Goal: Task Accomplishment & Management: Manage account settings

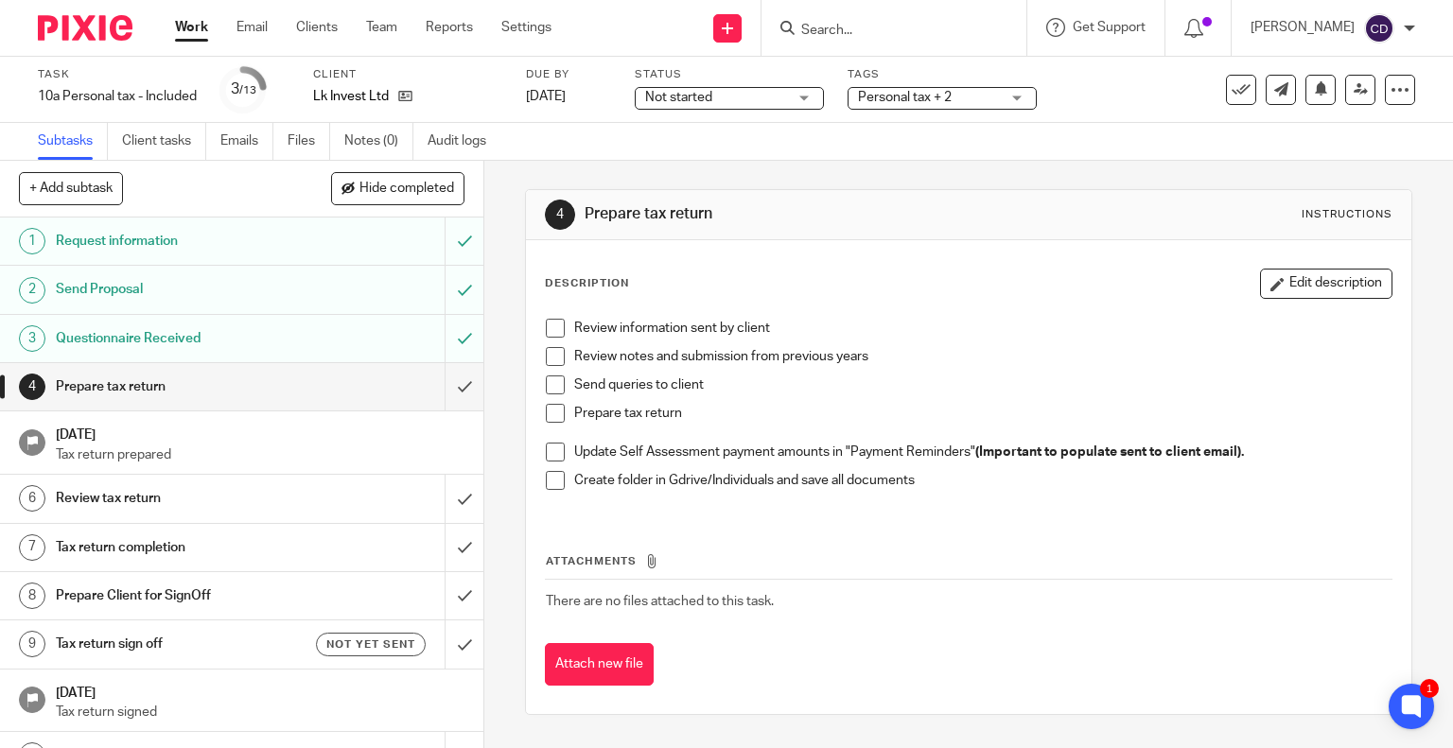
click at [930, 37] on input "Search" at bounding box center [884, 31] width 170 height 17
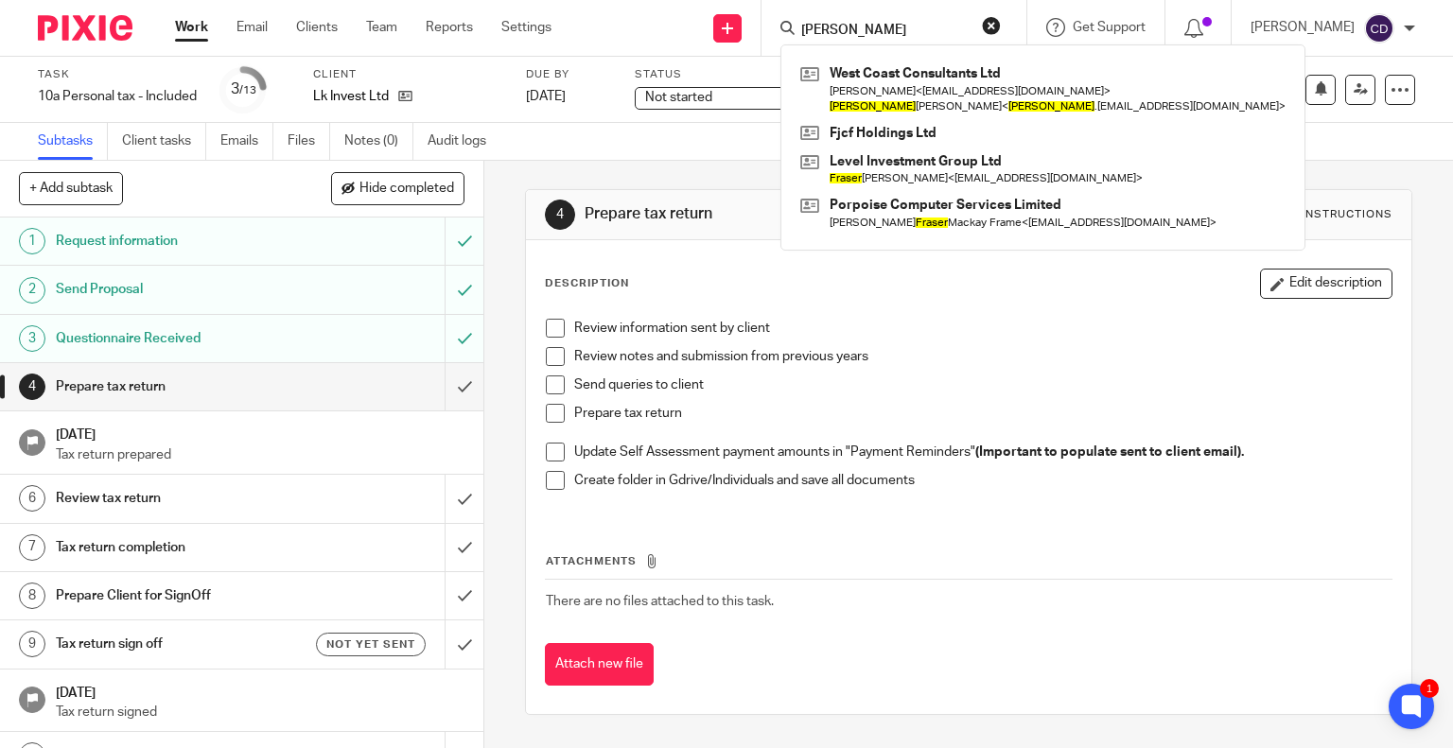
type input "[PERSON_NAME]"
click at [1010, 86] on link at bounding box center [1043, 89] width 495 height 59
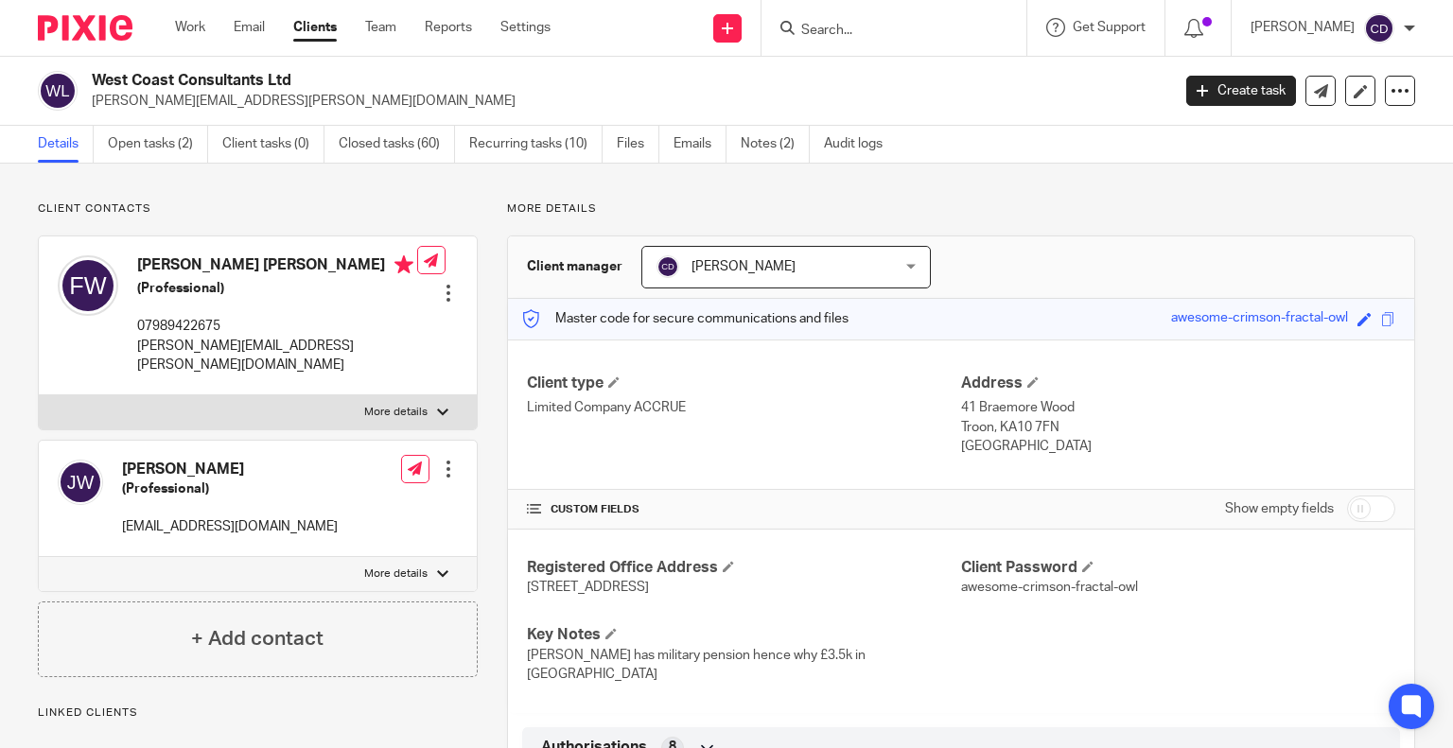
click at [156, 140] on link "Open tasks (2)" at bounding box center [158, 144] width 100 height 37
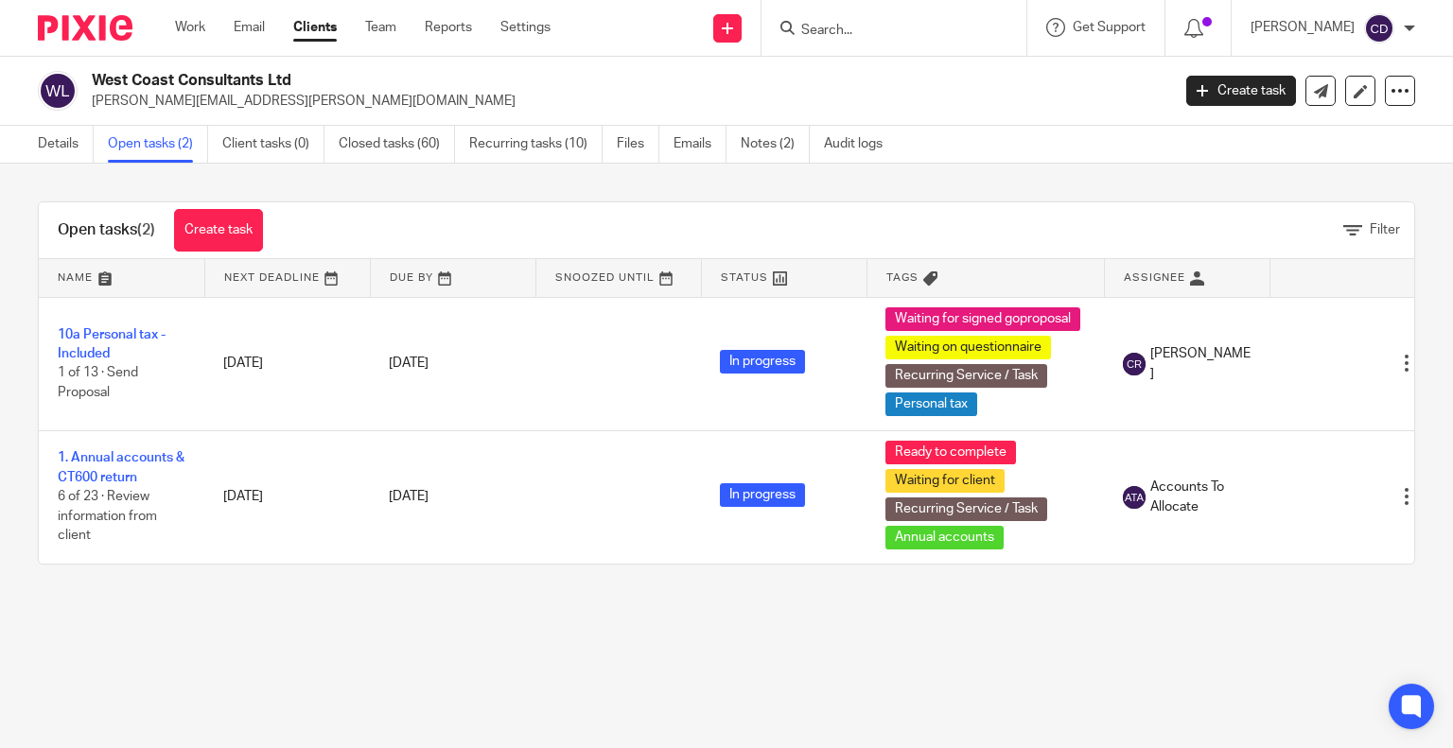
click at [137, 328] on link "10a Personal tax - Included" at bounding box center [112, 344] width 108 height 32
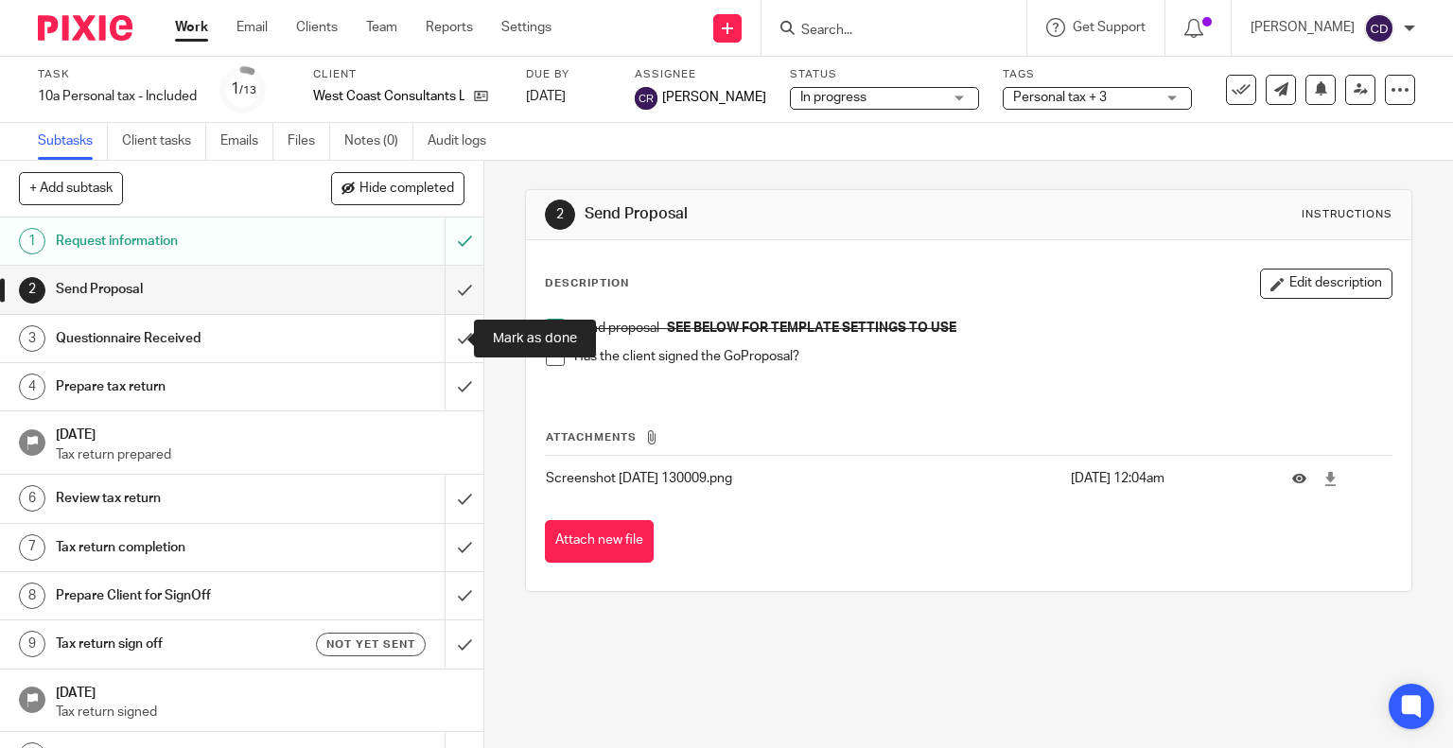
click at [446, 346] on input "submit" at bounding box center [241, 338] width 483 height 47
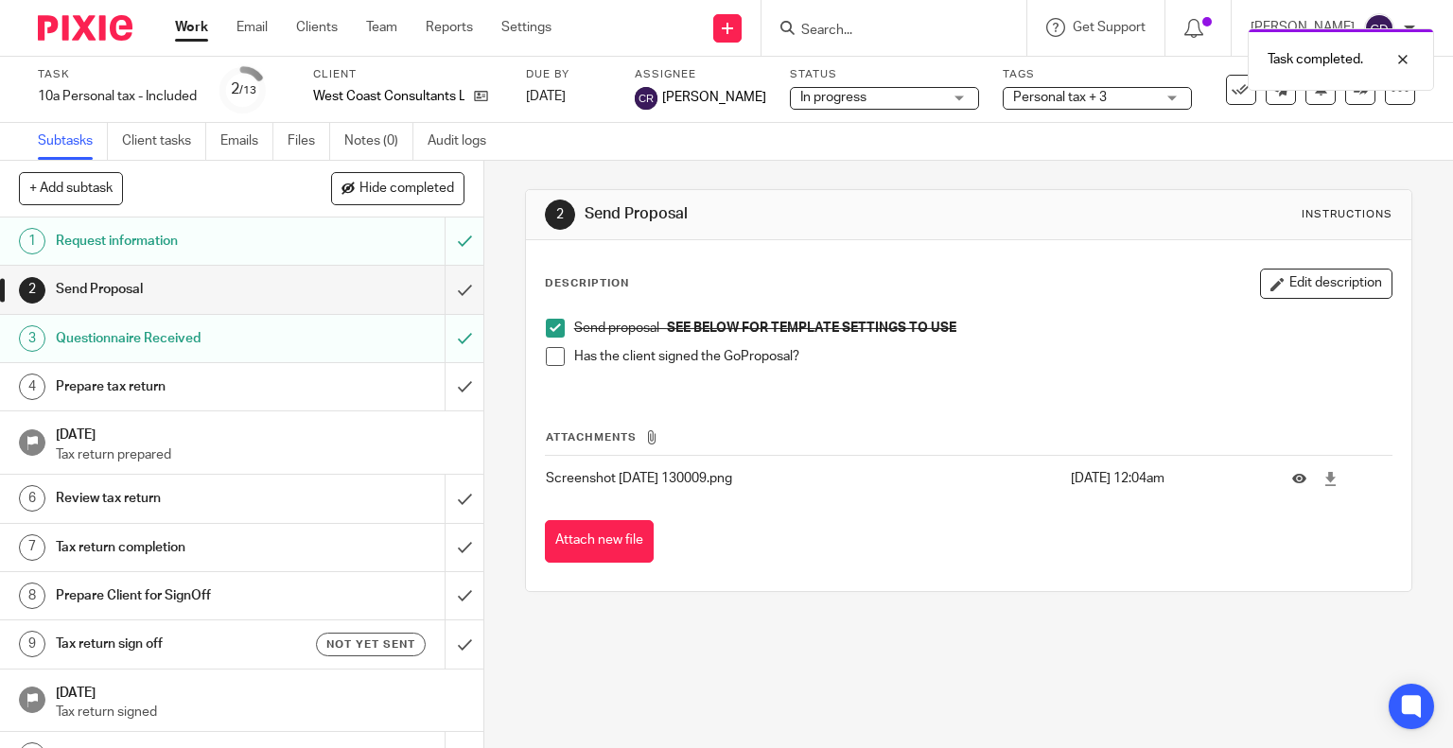
click at [1027, 94] on span "Personal tax + 3" at bounding box center [1060, 97] width 94 height 13
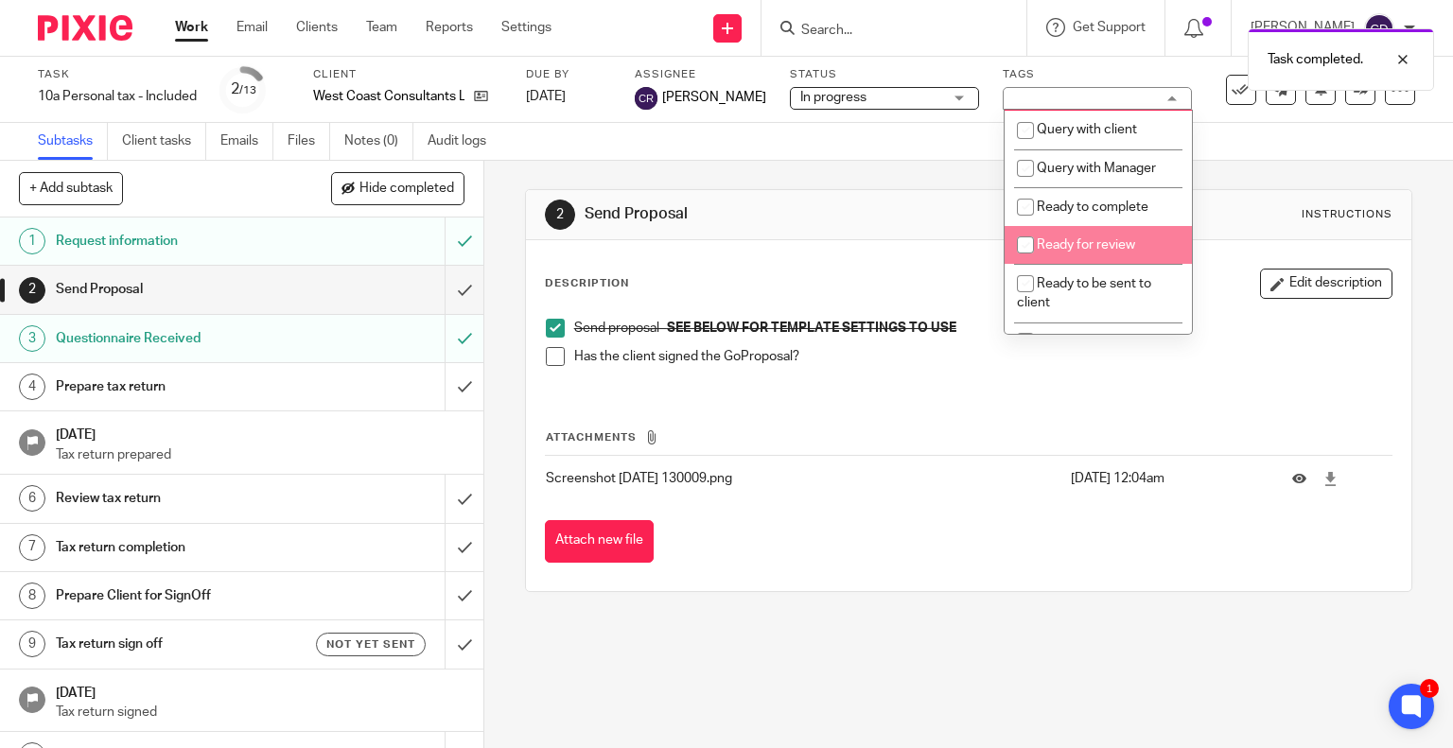
scroll to position [662, 0]
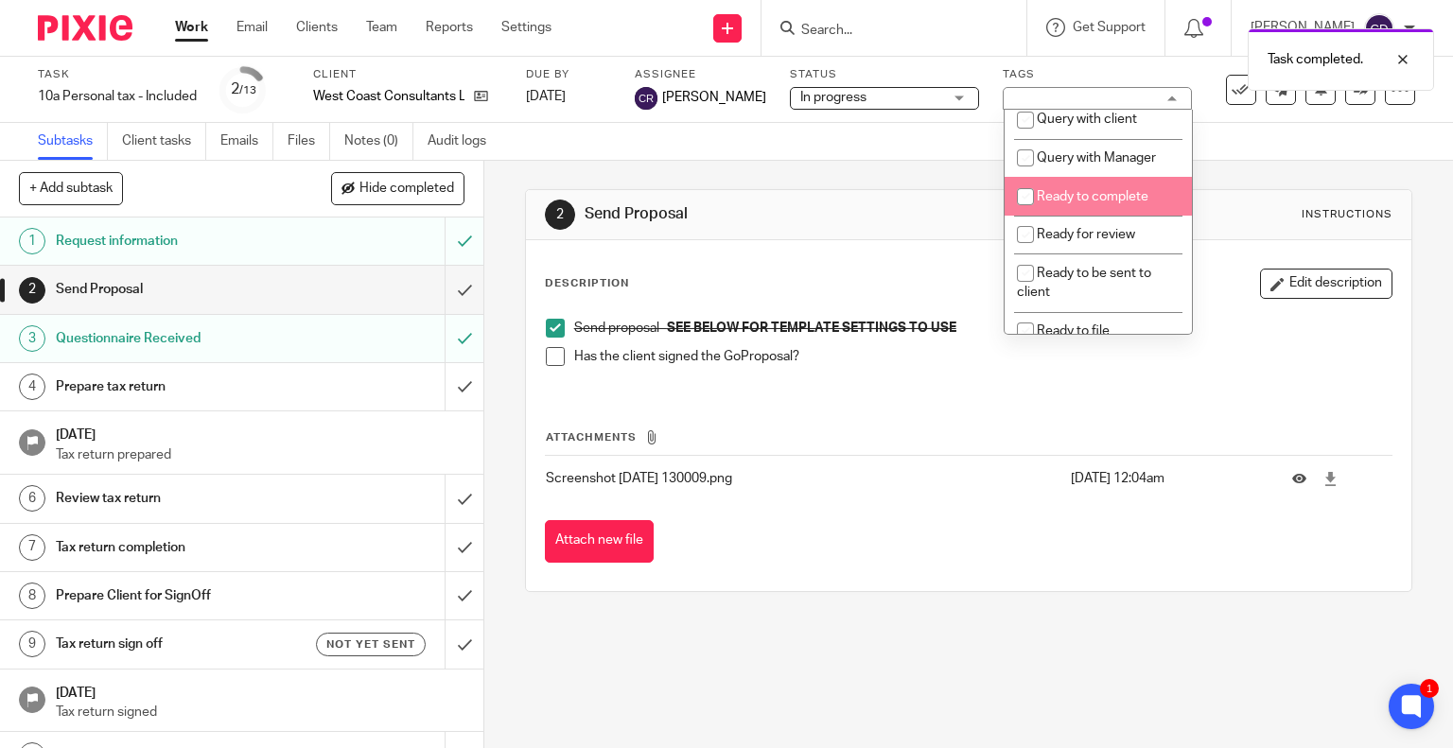
click at [1068, 203] on span "Ready to complete" at bounding box center [1093, 196] width 112 height 13
checkbox input "true"
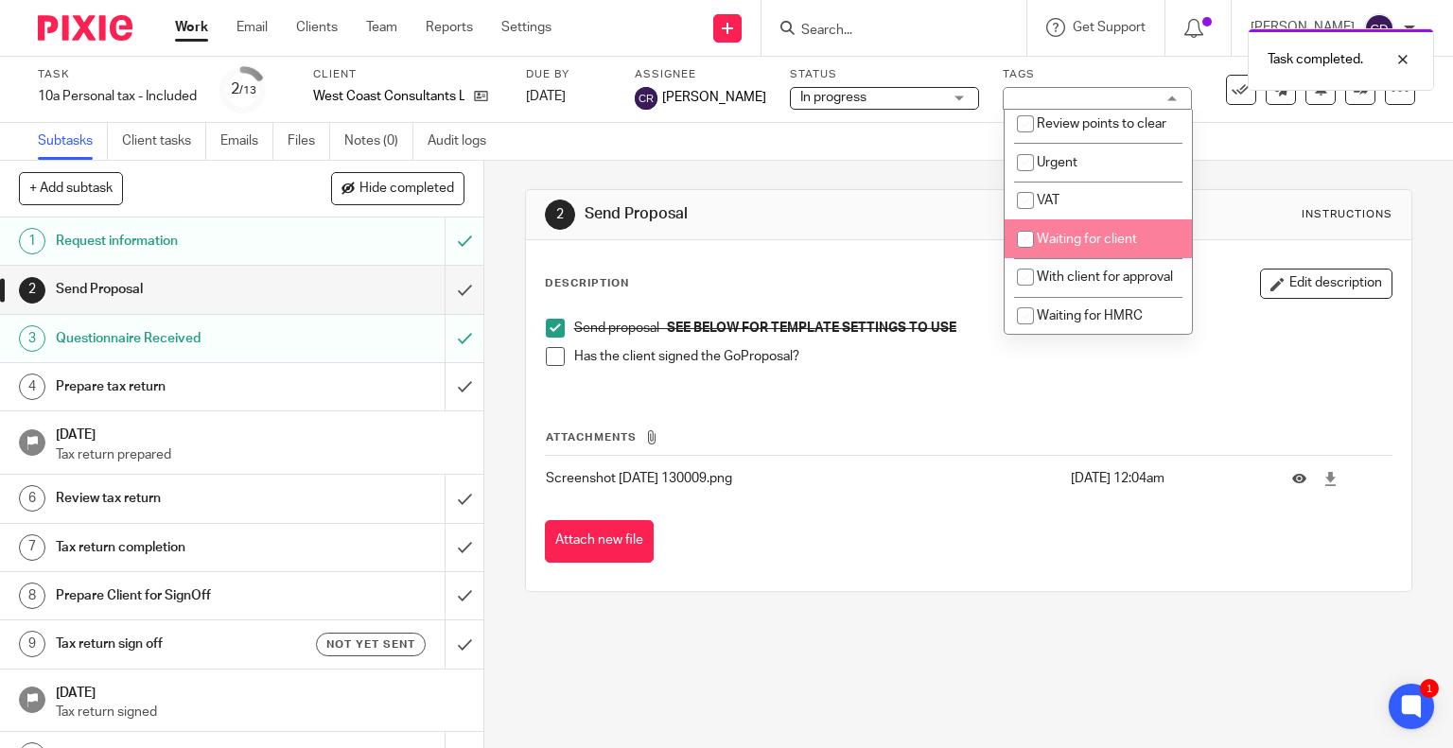
scroll to position [1041, 0]
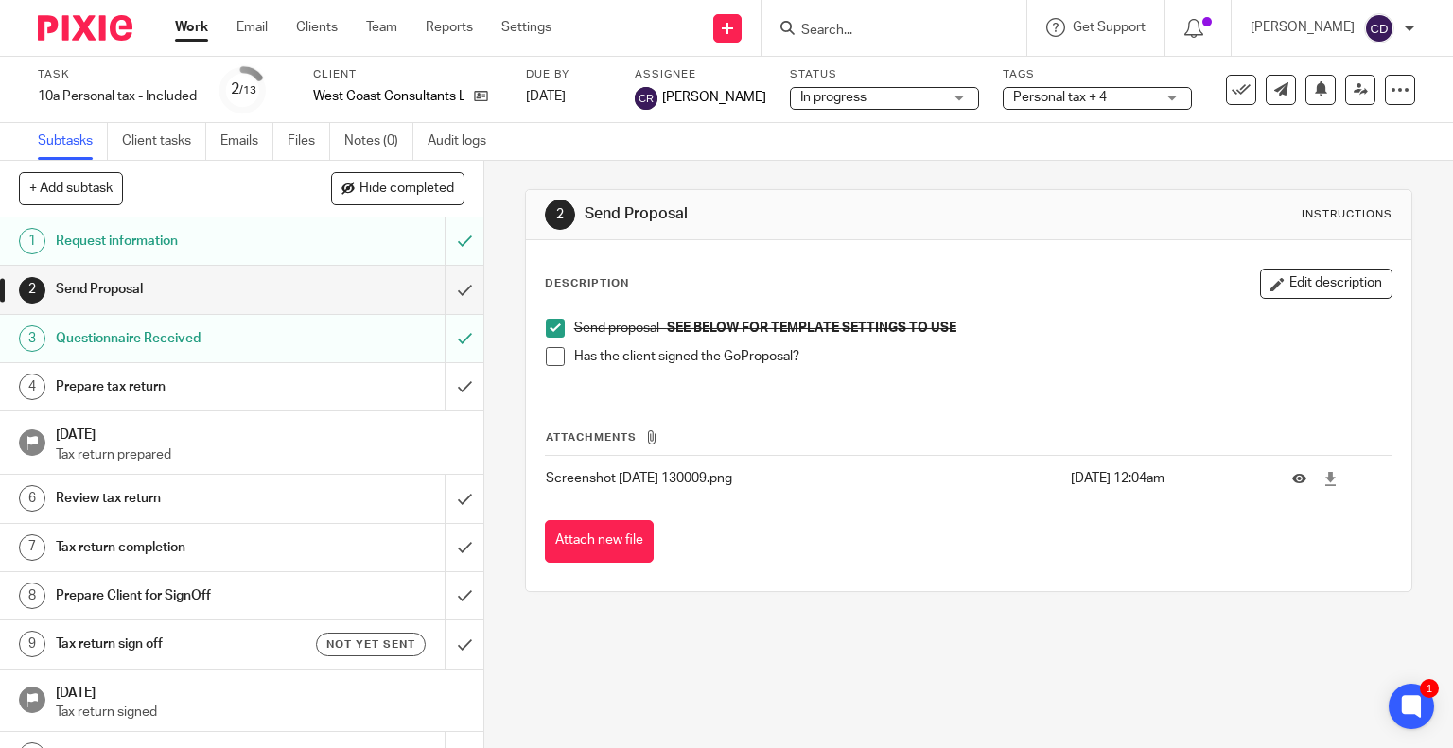
click at [946, 26] on input "Search" at bounding box center [884, 31] width 170 height 17
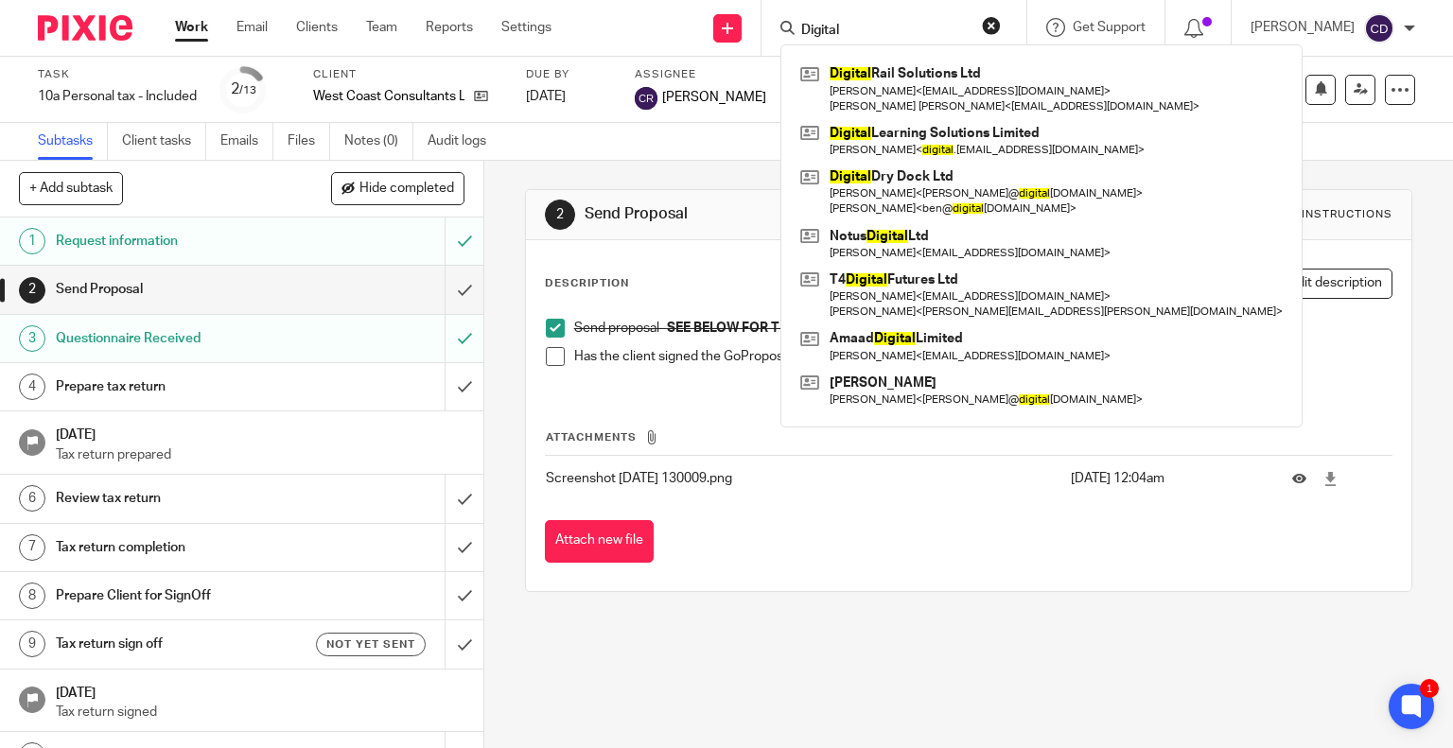
type input "Digital"
click at [1024, 148] on link at bounding box center [1042, 141] width 492 height 44
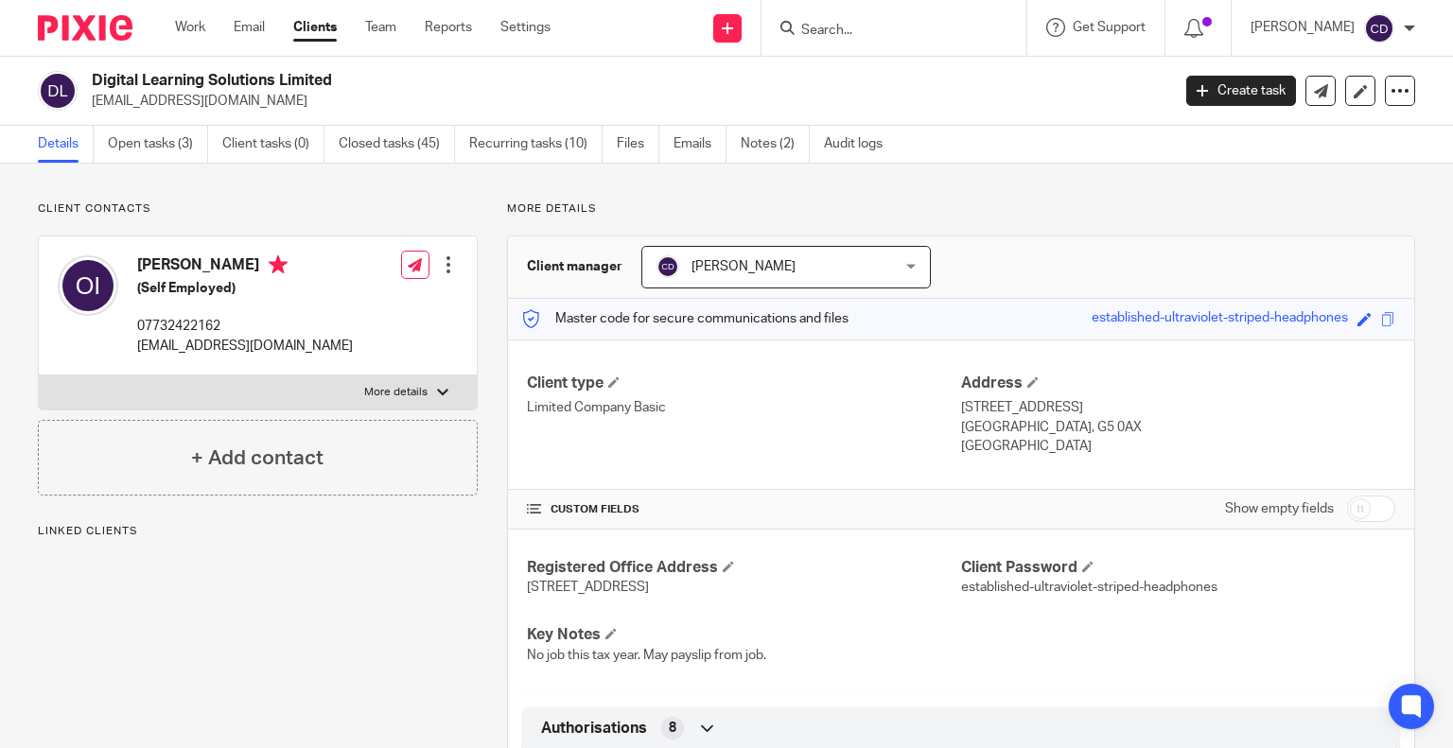
click at [159, 148] on link "Open tasks (3)" at bounding box center [158, 144] width 100 height 37
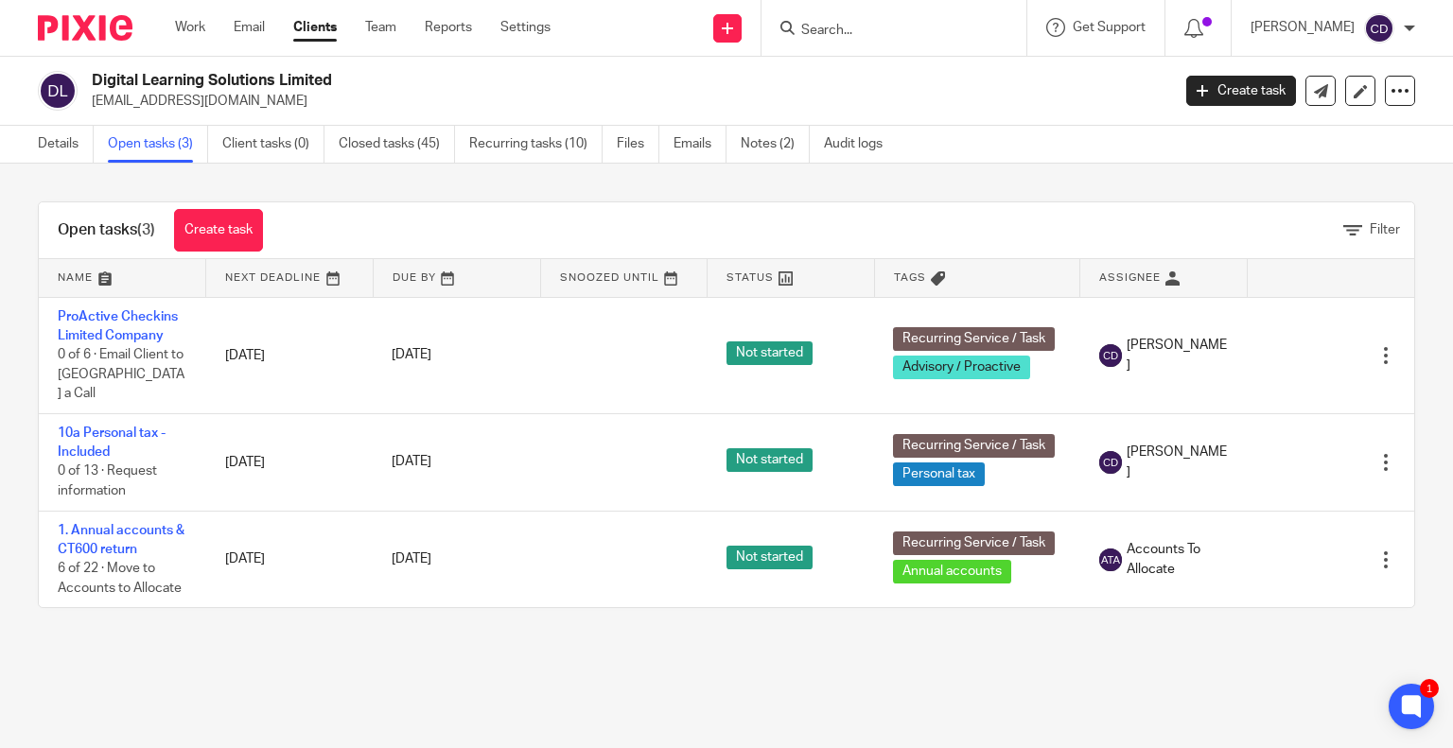
click at [1282, 350] on icon at bounding box center [1291, 355] width 19 height 19
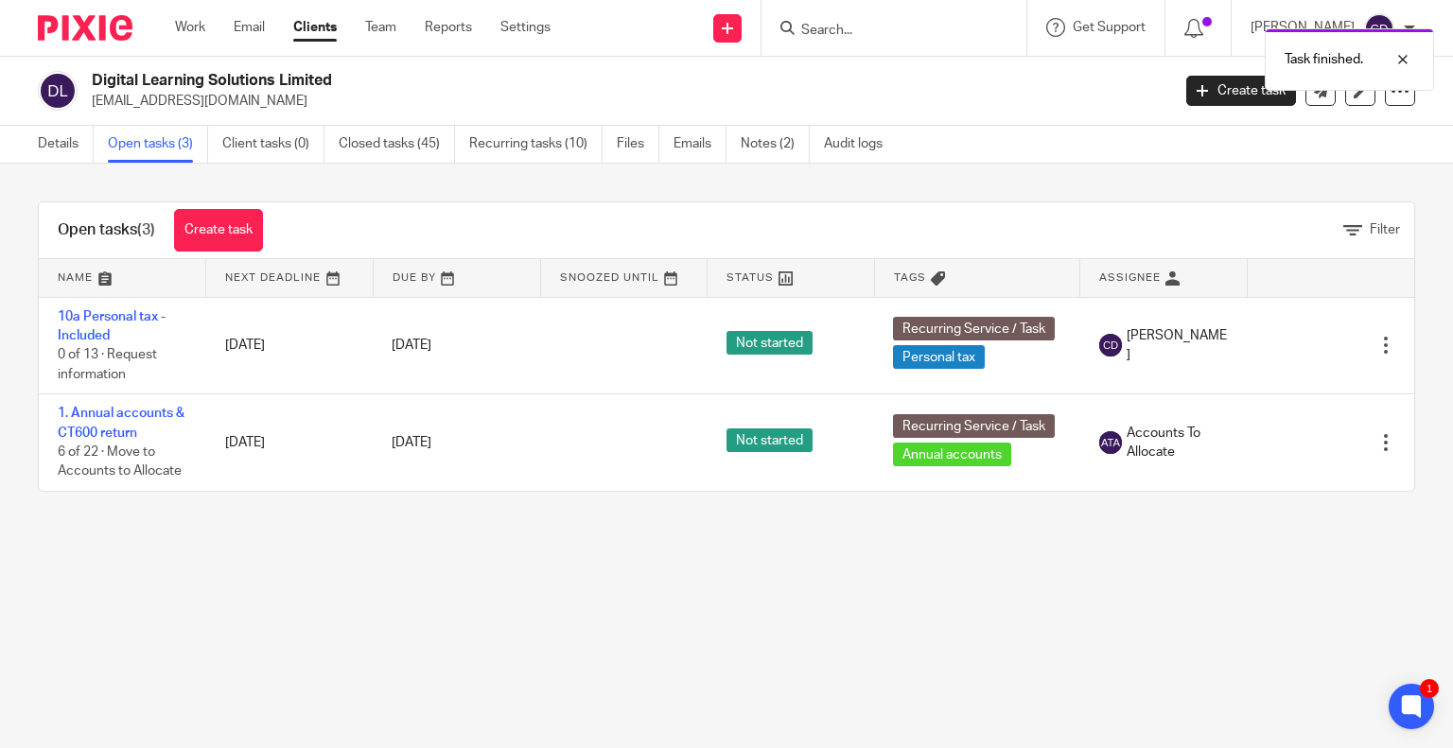
click at [114, 413] on link "1. Annual accounts & CT600 return" at bounding box center [121, 423] width 127 height 32
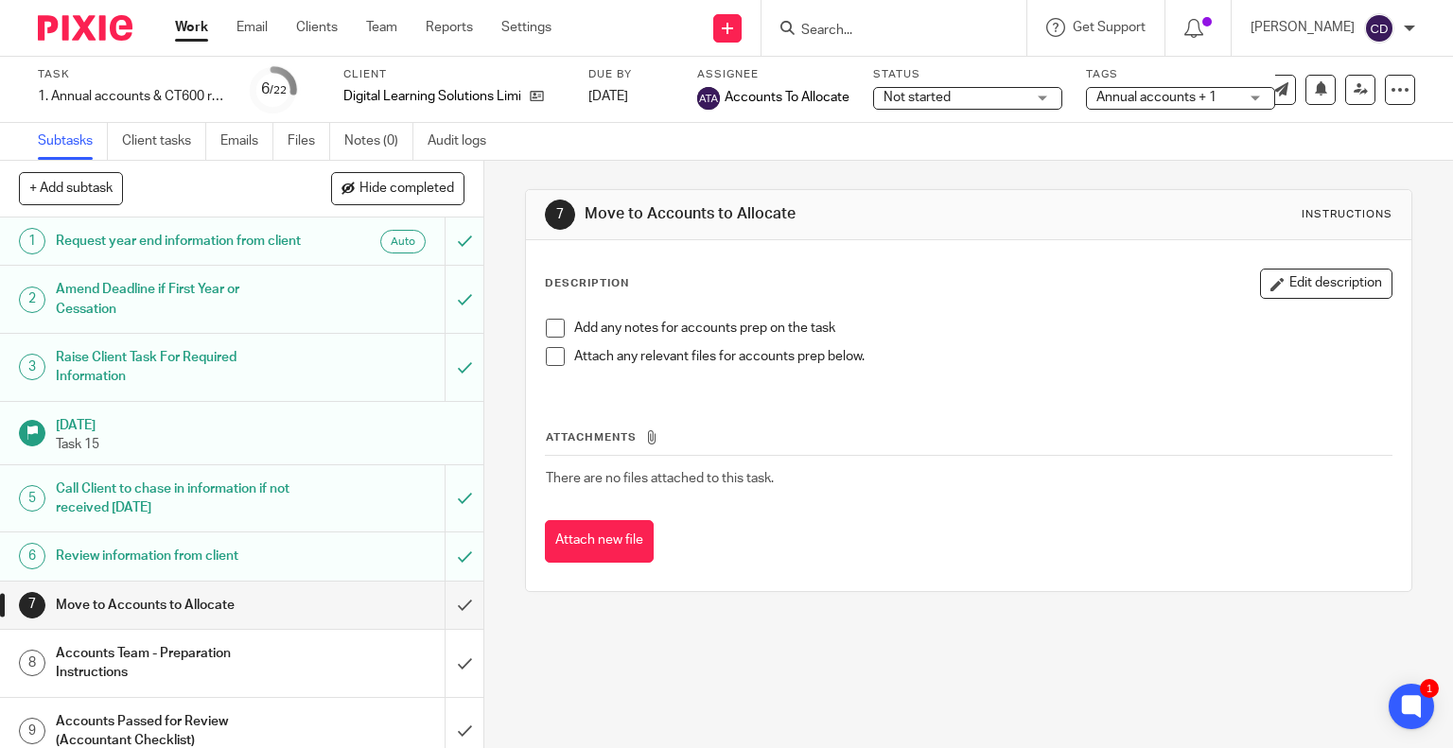
click at [457, 149] on link "Audit logs" at bounding box center [464, 141] width 73 height 37
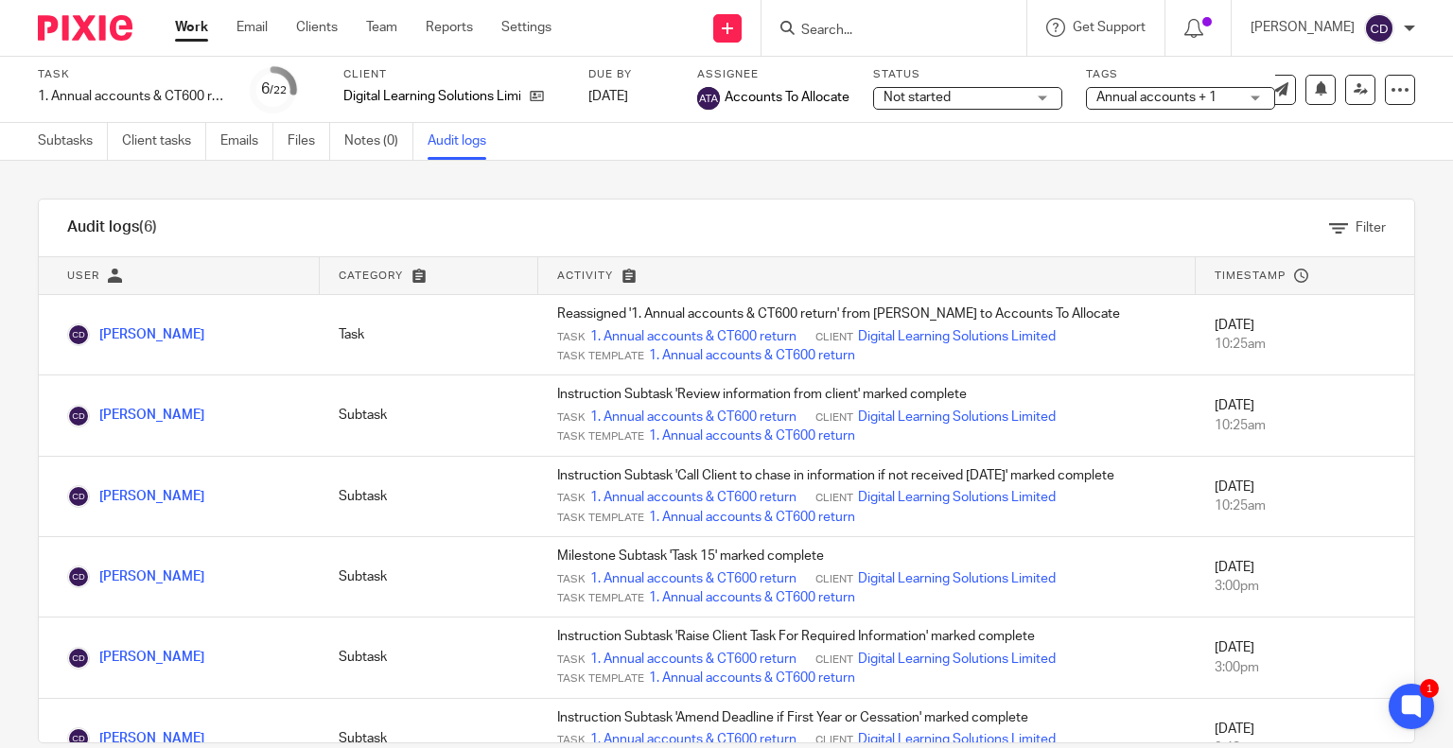
drag, startPoint x: 321, startPoint y: 35, endPoint x: 325, endPoint y: 45, distance: 11.4
click at [321, 35] on link "Clients" at bounding box center [317, 27] width 42 height 19
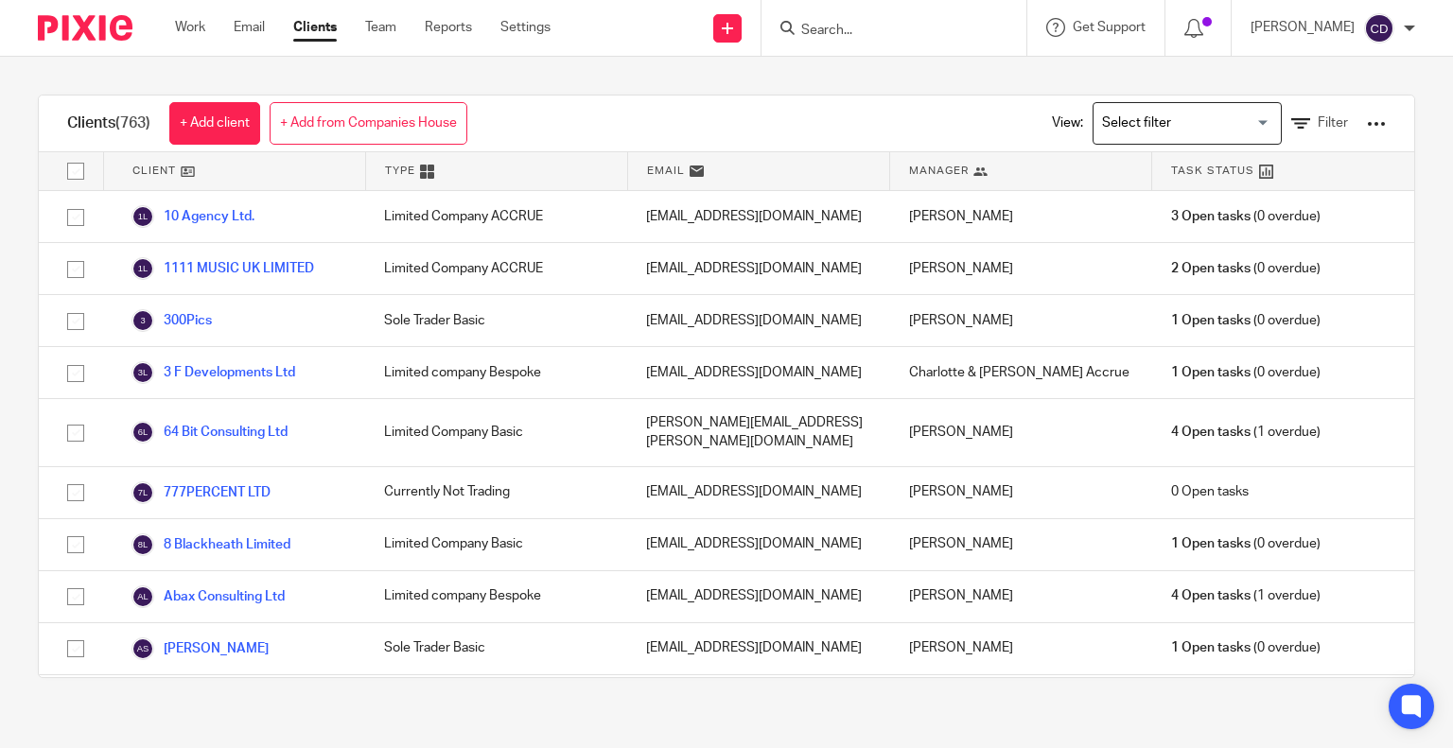
click at [1102, 116] on input "Search for option" at bounding box center [1183, 123] width 175 height 33
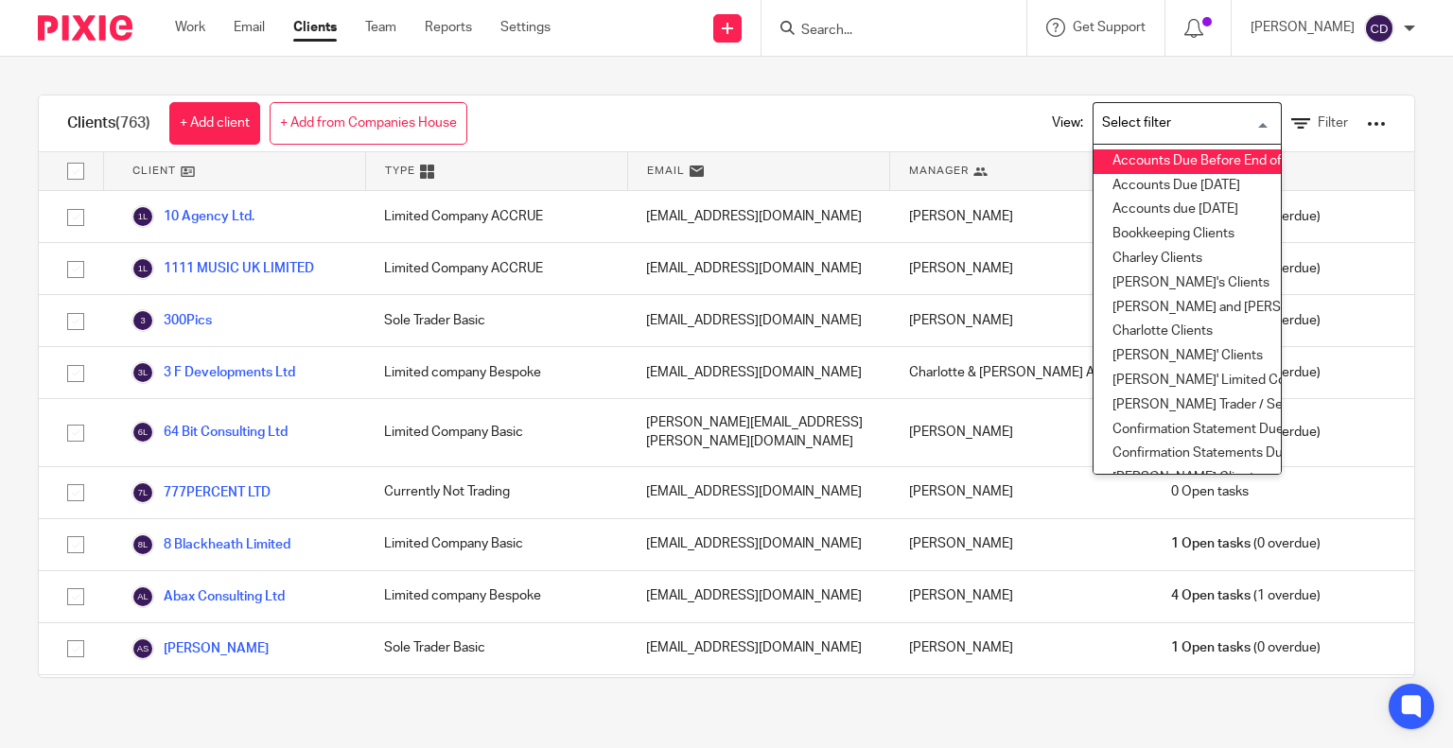
click at [1181, 167] on li "Accounts Due Before End of Month" at bounding box center [1187, 161] width 187 height 25
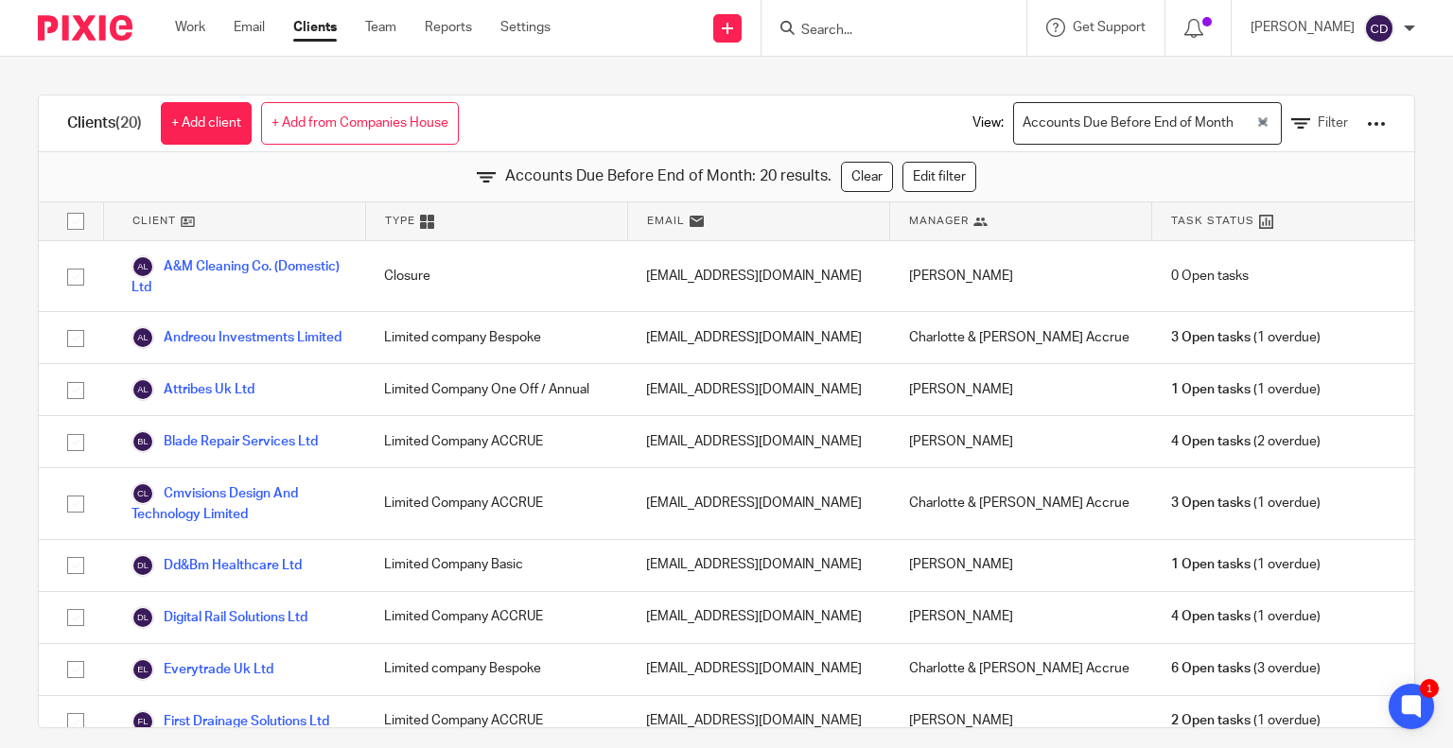
click at [916, 174] on link "Edit filter" at bounding box center [940, 177] width 74 height 30
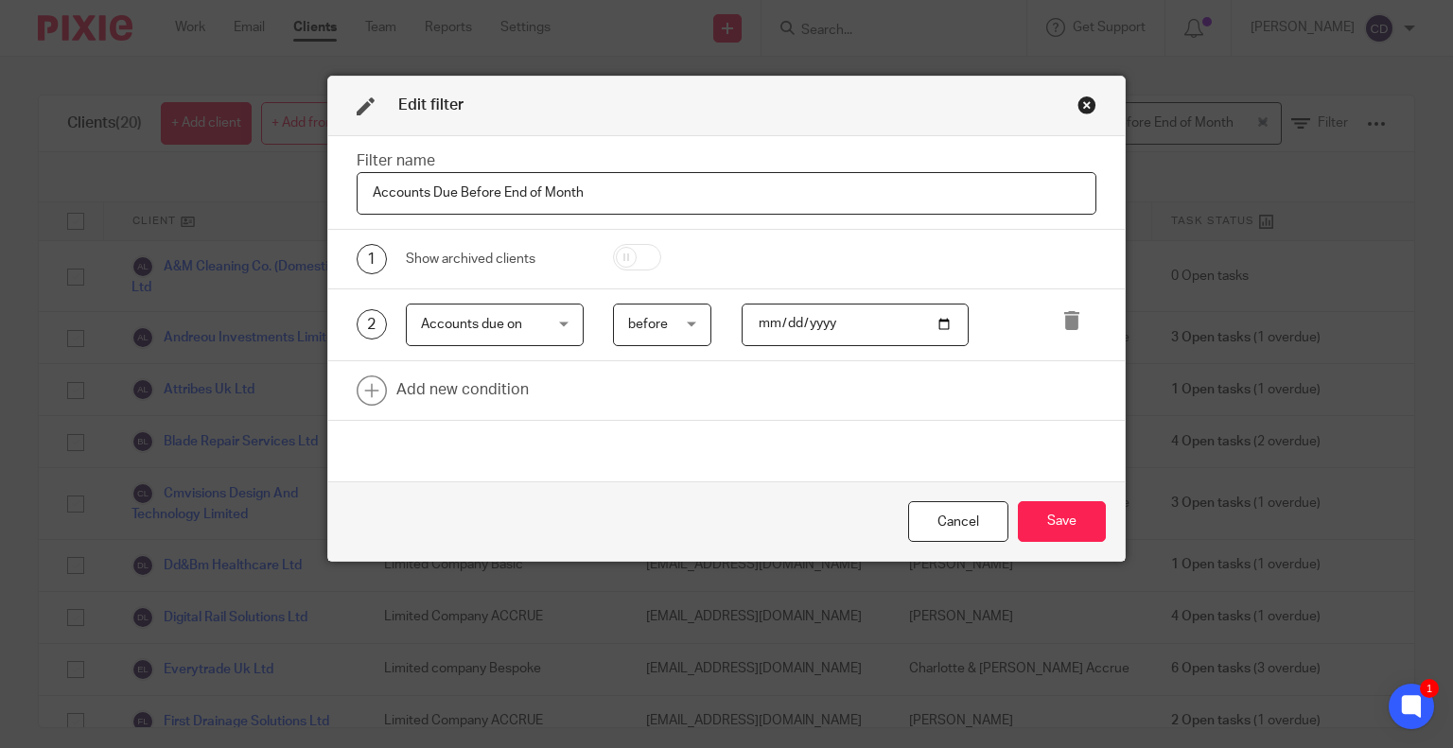
click at [1041, 505] on button "Save" at bounding box center [1062, 521] width 88 height 41
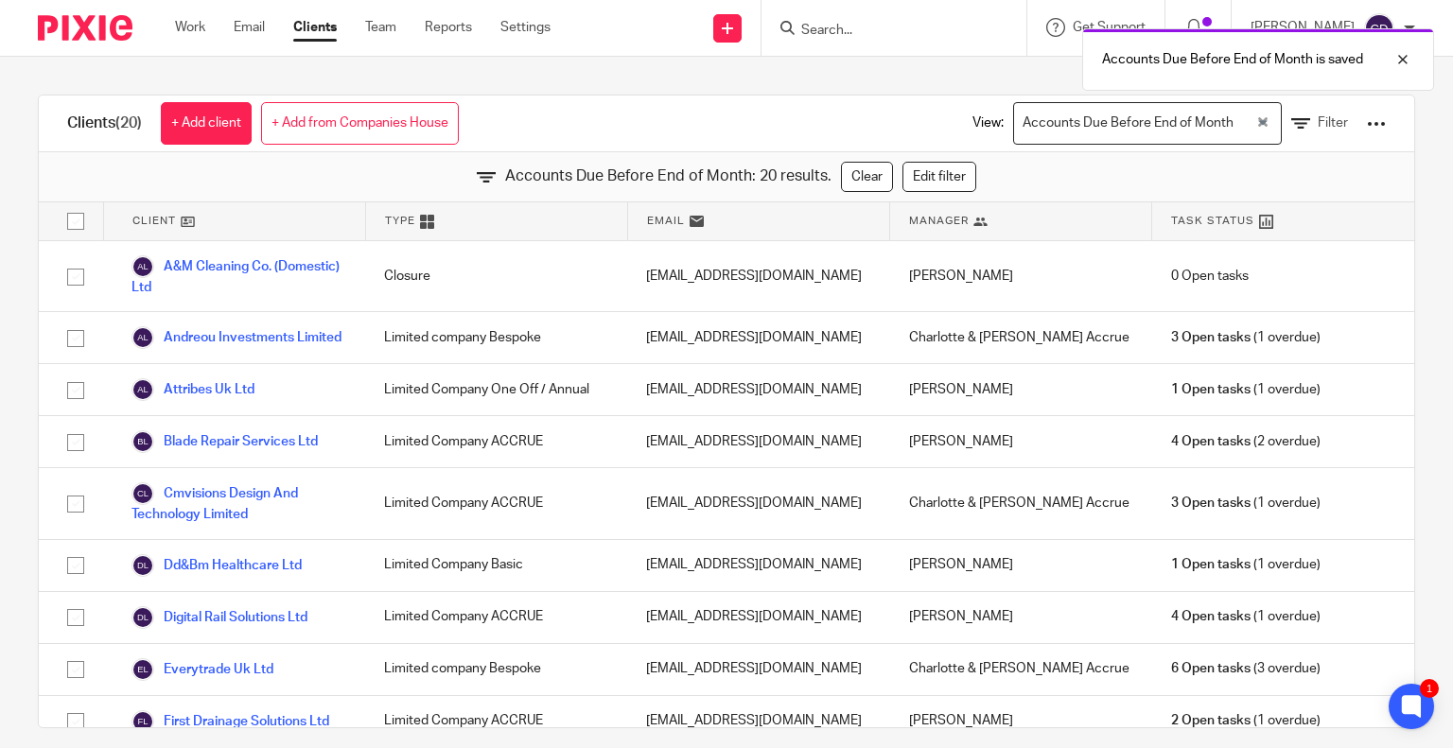
click at [929, 226] on span "Manager" at bounding box center [939, 221] width 60 height 16
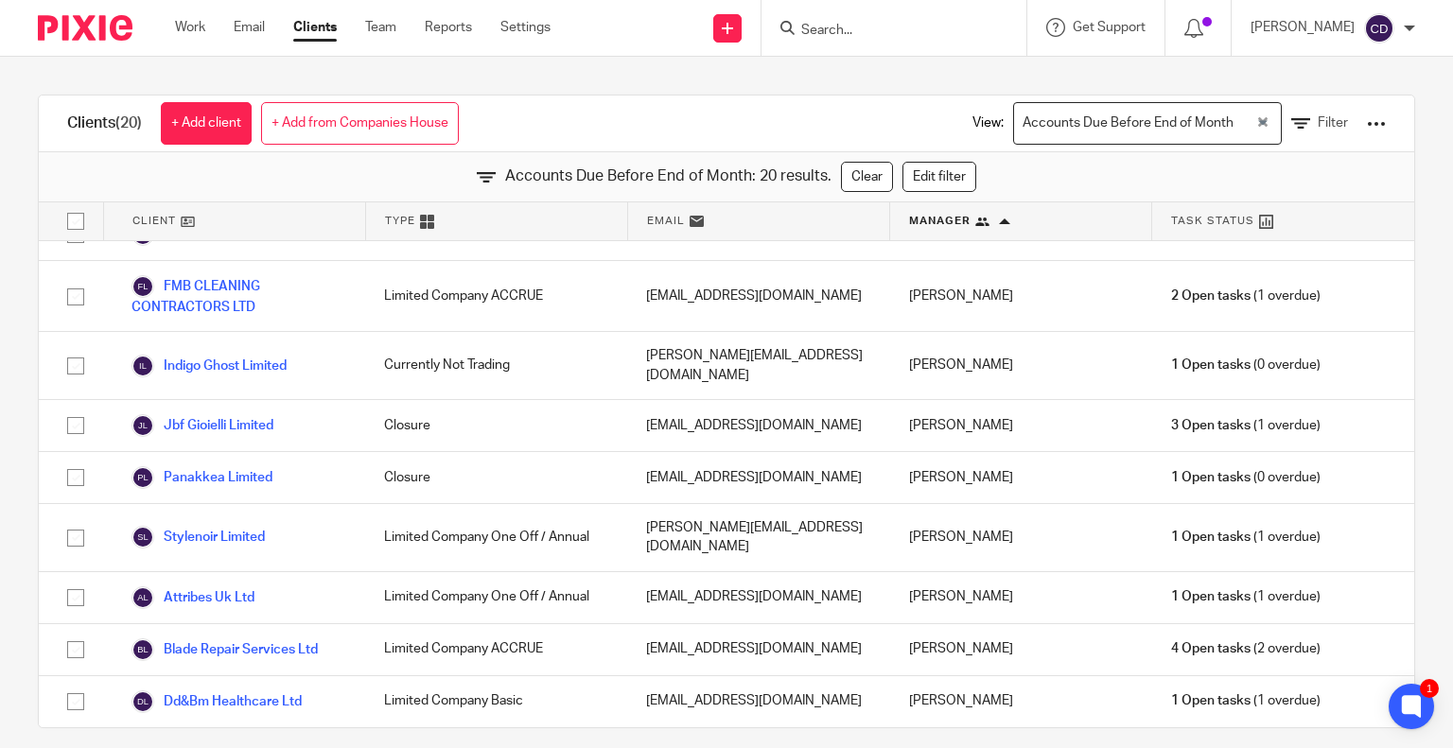
scroll to position [378, 0]
